Goal: Navigation & Orientation: Find specific page/section

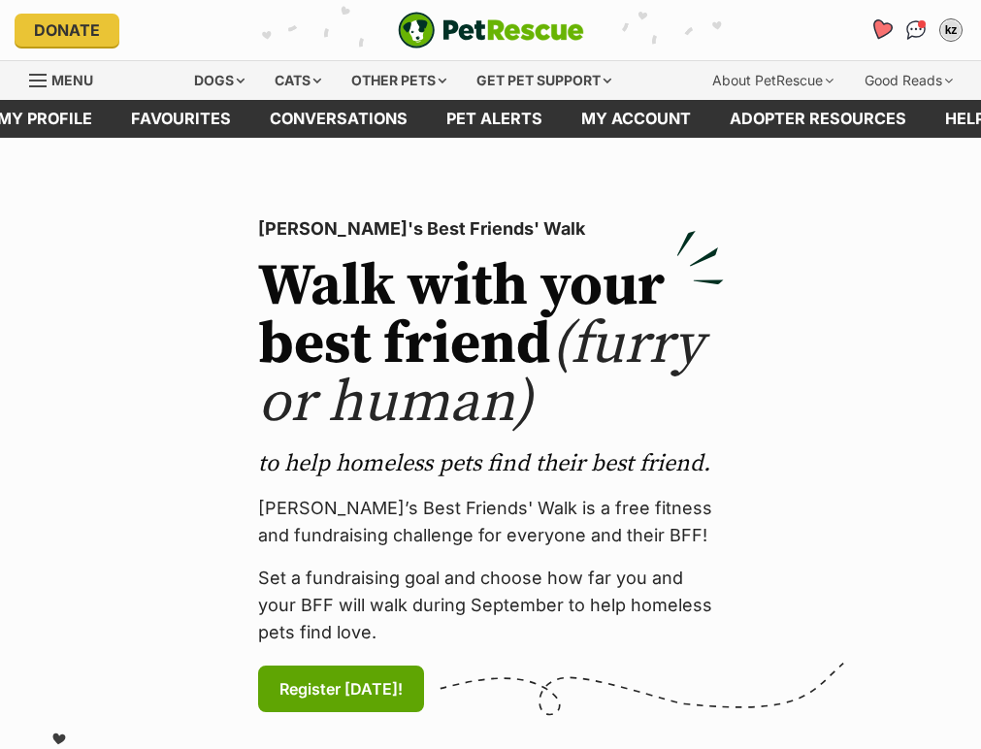
click at [876, 28] on icon "Favourites" at bounding box center [880, 29] width 23 height 22
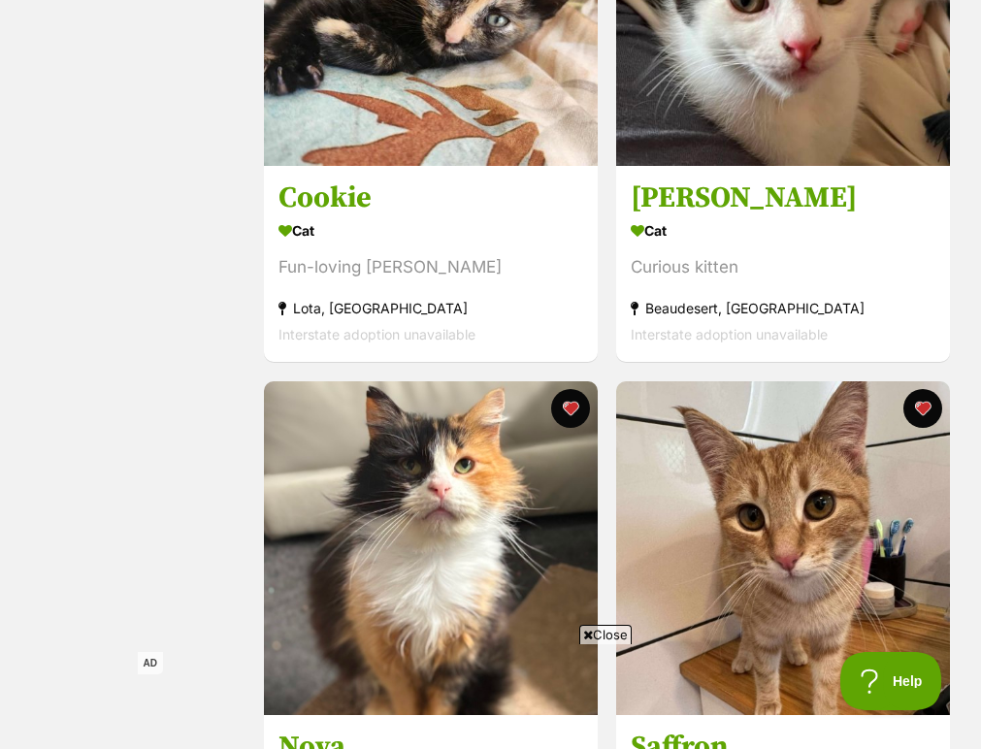
scroll to position [2265, 0]
